Goal: Task Accomplishment & Management: Manage account settings

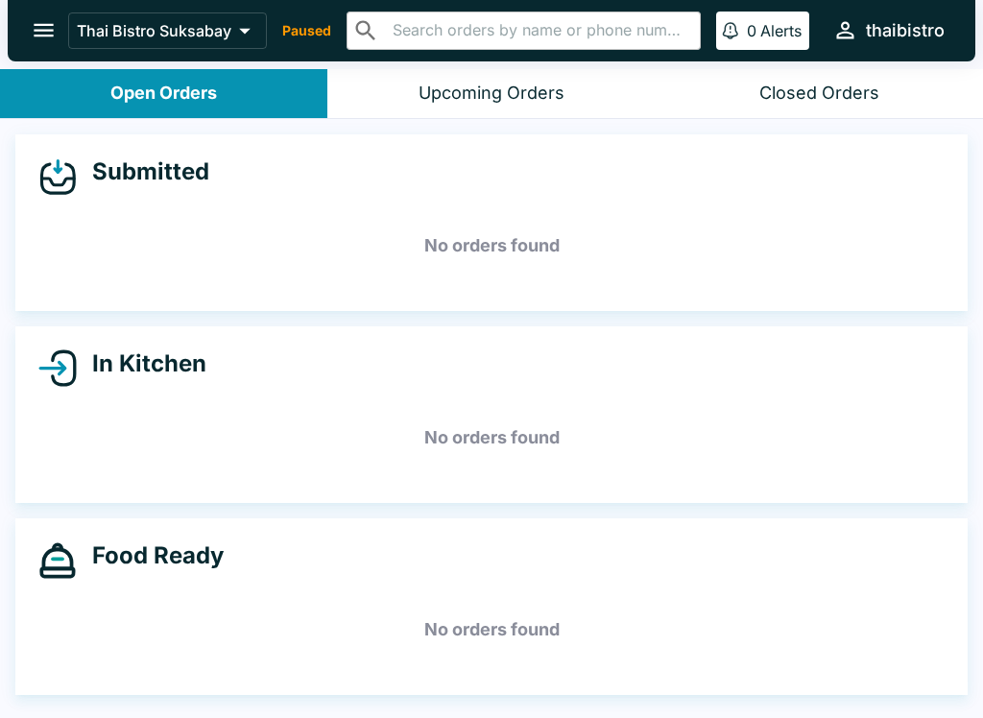
click at [313, 17] on div "Thai Bistro Suksabay Paused ​ ​ 0 Alerts thaibistro" at bounding box center [510, 30] width 884 height 41
click at [305, 44] on div "Thai Bistro Suksabay Paused ​ ​ 0 Alerts thaibistro" at bounding box center [510, 30] width 884 height 41
click at [252, 42] on icon at bounding box center [244, 30] width 27 height 27
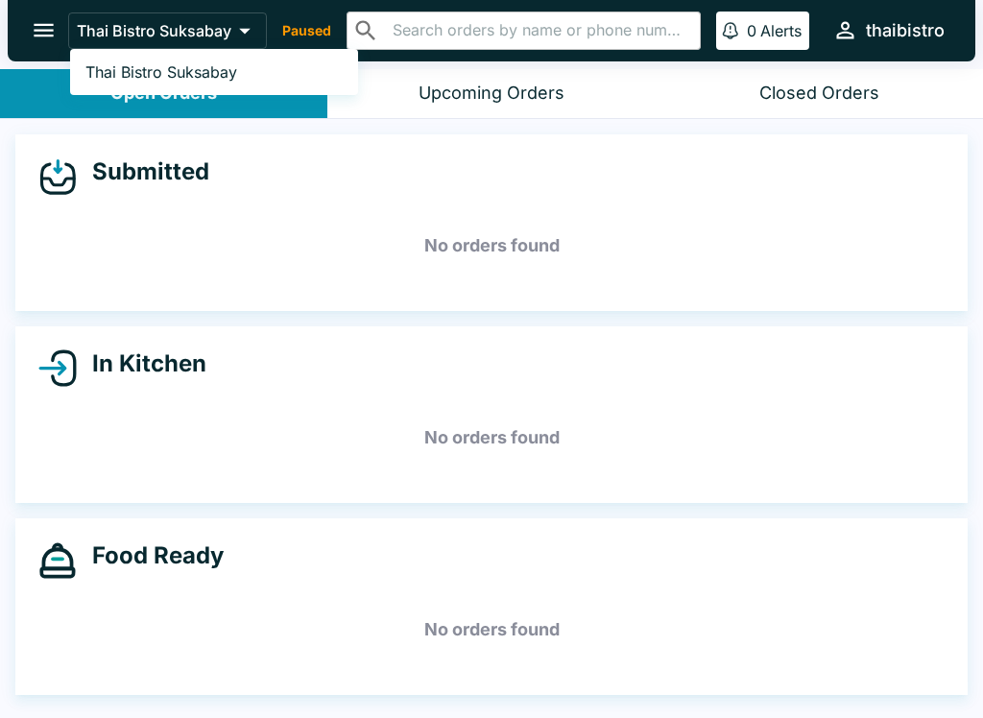
click at [718, 296] on div at bounding box center [491, 359] width 983 height 718
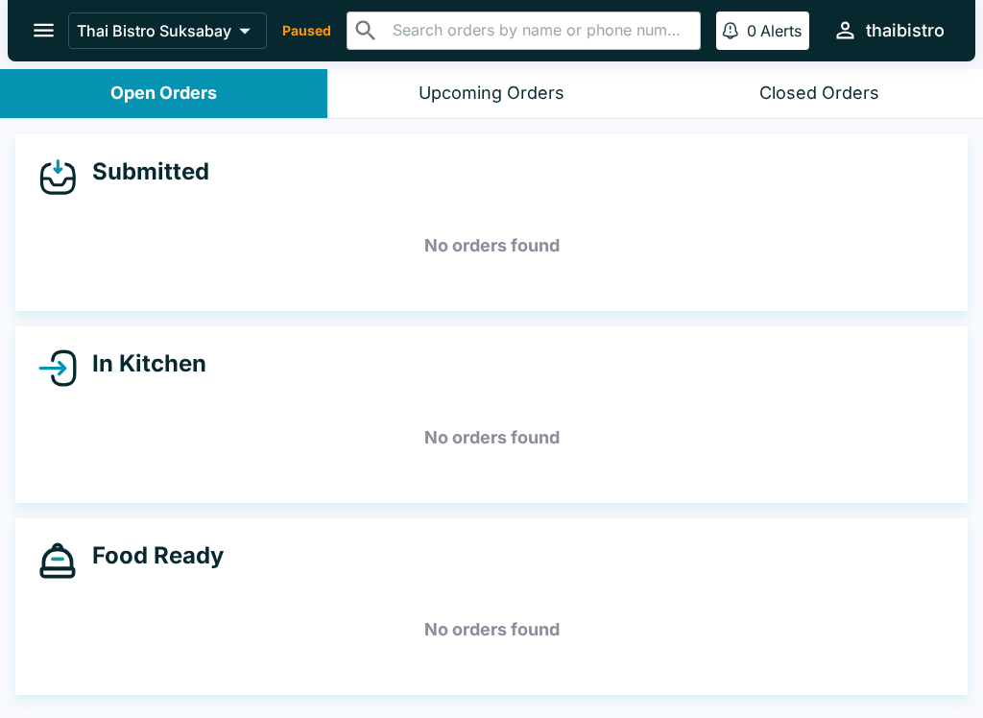
click at [31, 34] on icon "open drawer" at bounding box center [44, 30] width 26 height 26
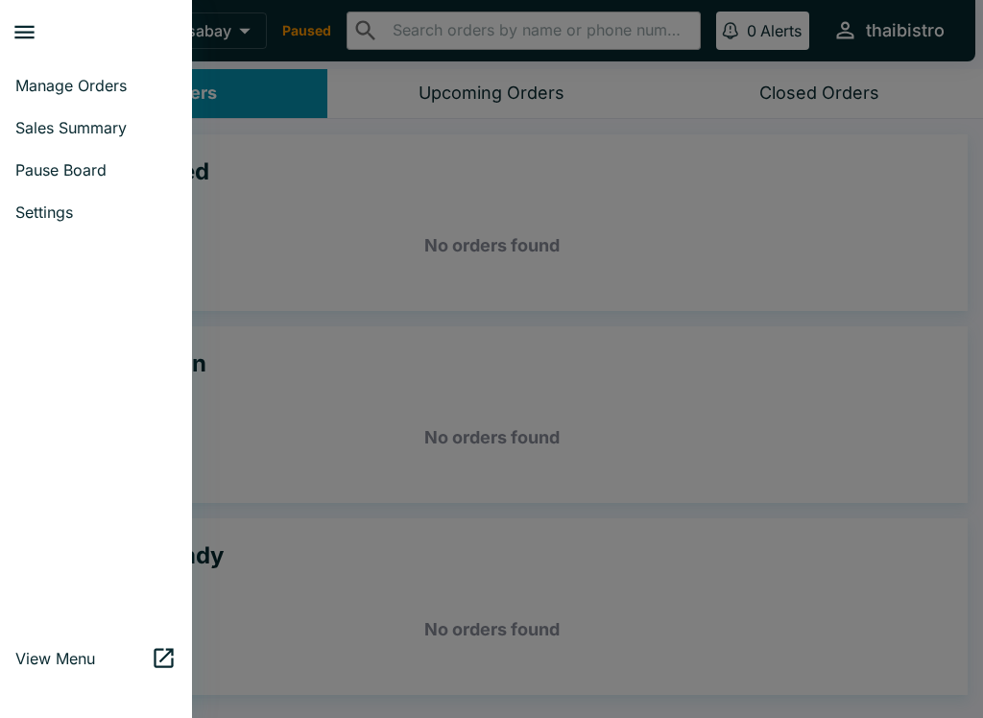
click at [124, 187] on link "Pause Board" at bounding box center [96, 170] width 192 height 42
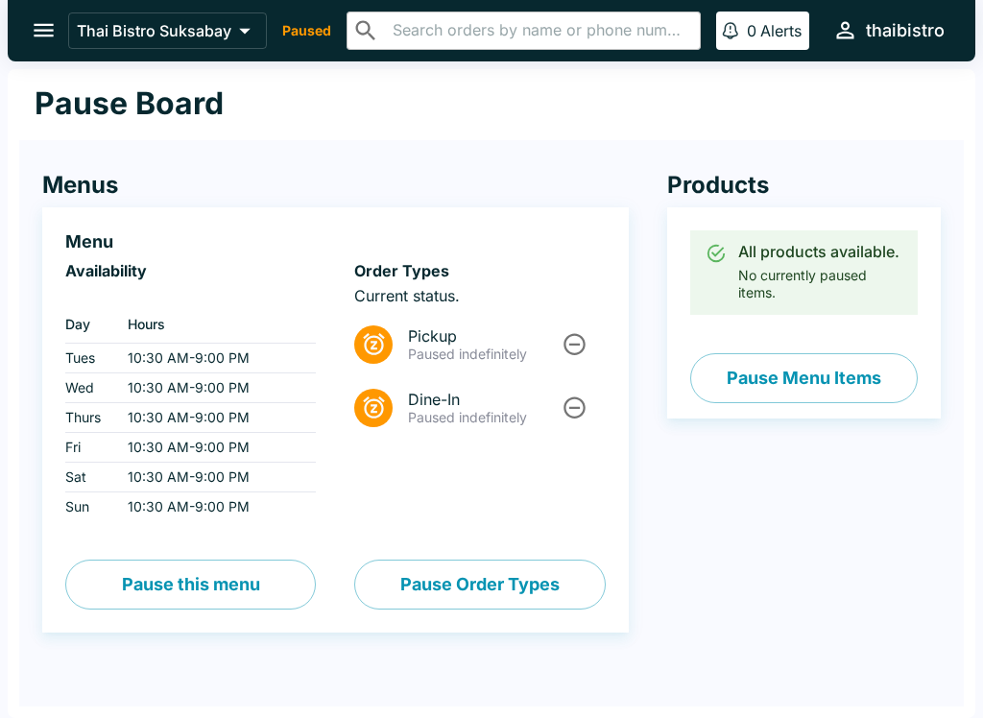
click at [581, 348] on icon "Unpause" at bounding box center [575, 344] width 26 height 26
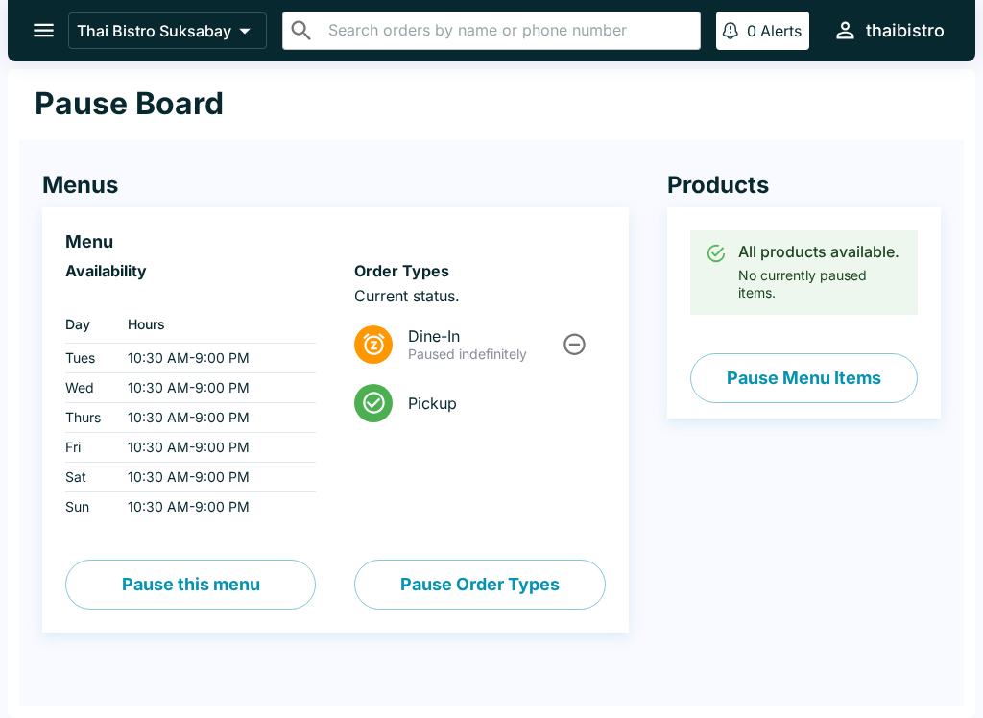
click at [574, 349] on icon "Unpause" at bounding box center [575, 344] width 26 height 26
click at [63, 34] on button "open drawer" at bounding box center [43, 30] width 49 height 49
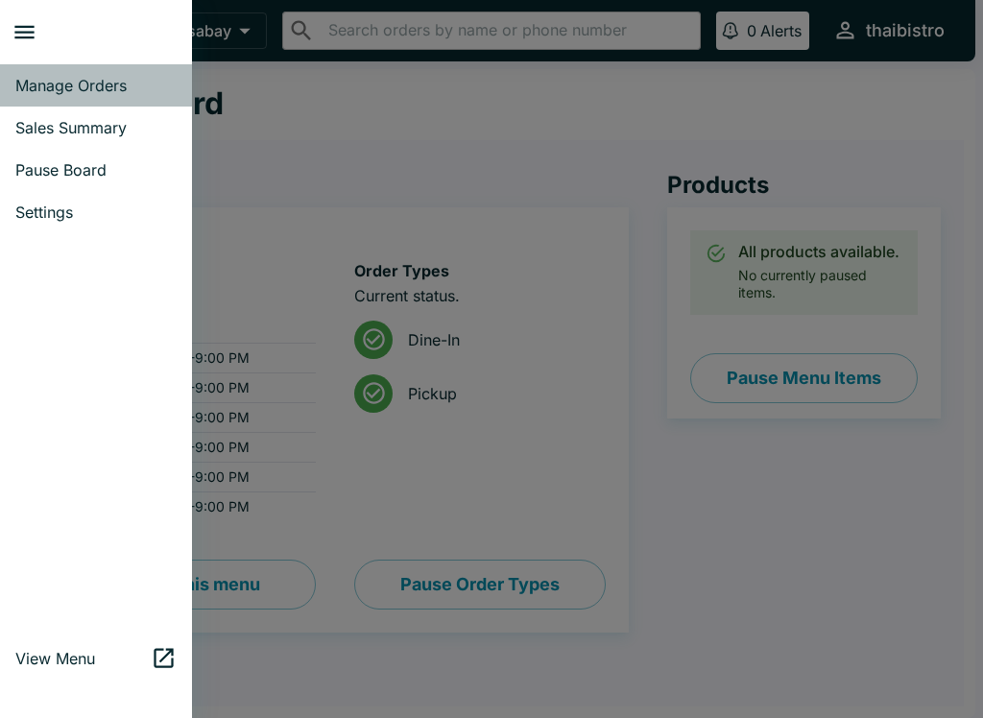
click at [135, 92] on span "Manage Orders" at bounding box center [95, 85] width 161 height 19
